Goal: Browse casually

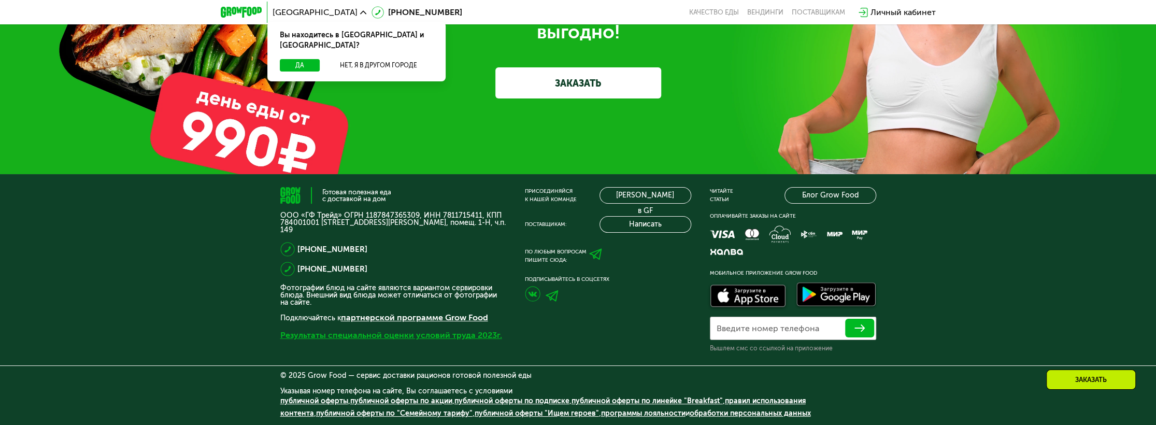
scroll to position [3475, 0]
